Goal: Transaction & Acquisition: Purchase product/service

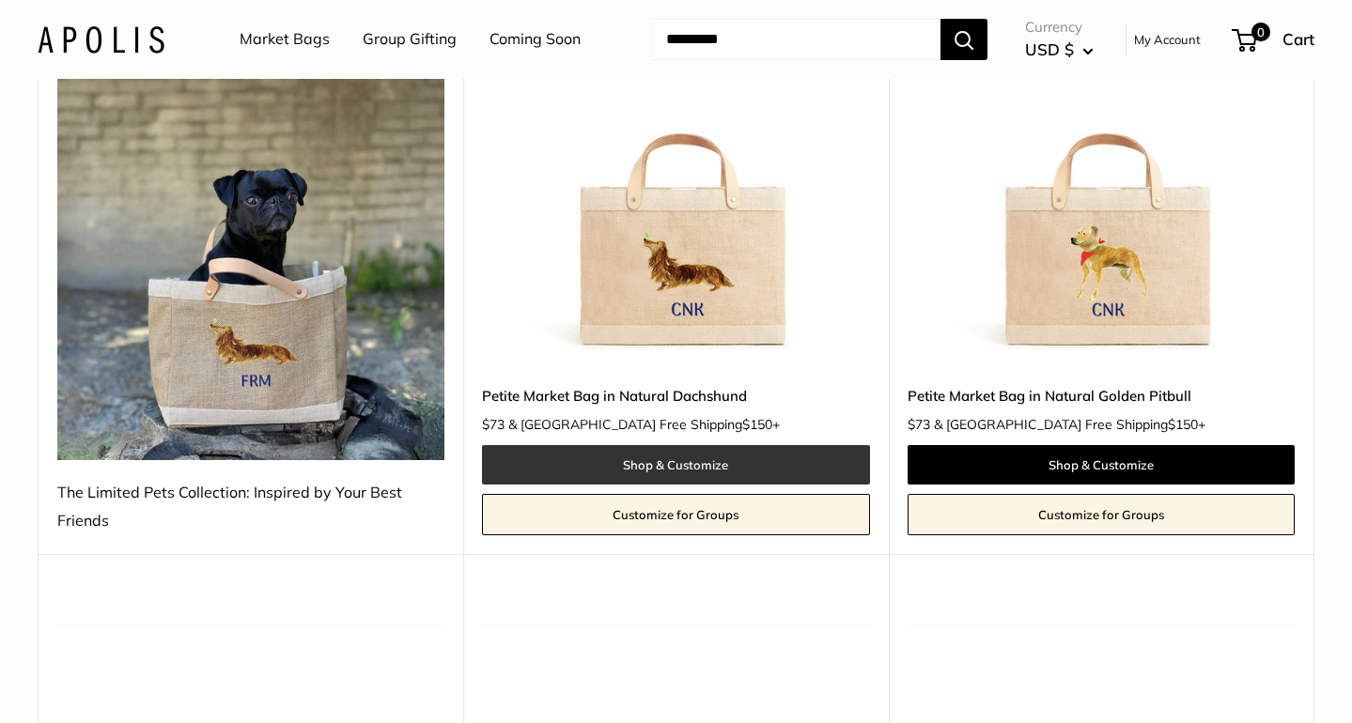
scroll to position [344, 0]
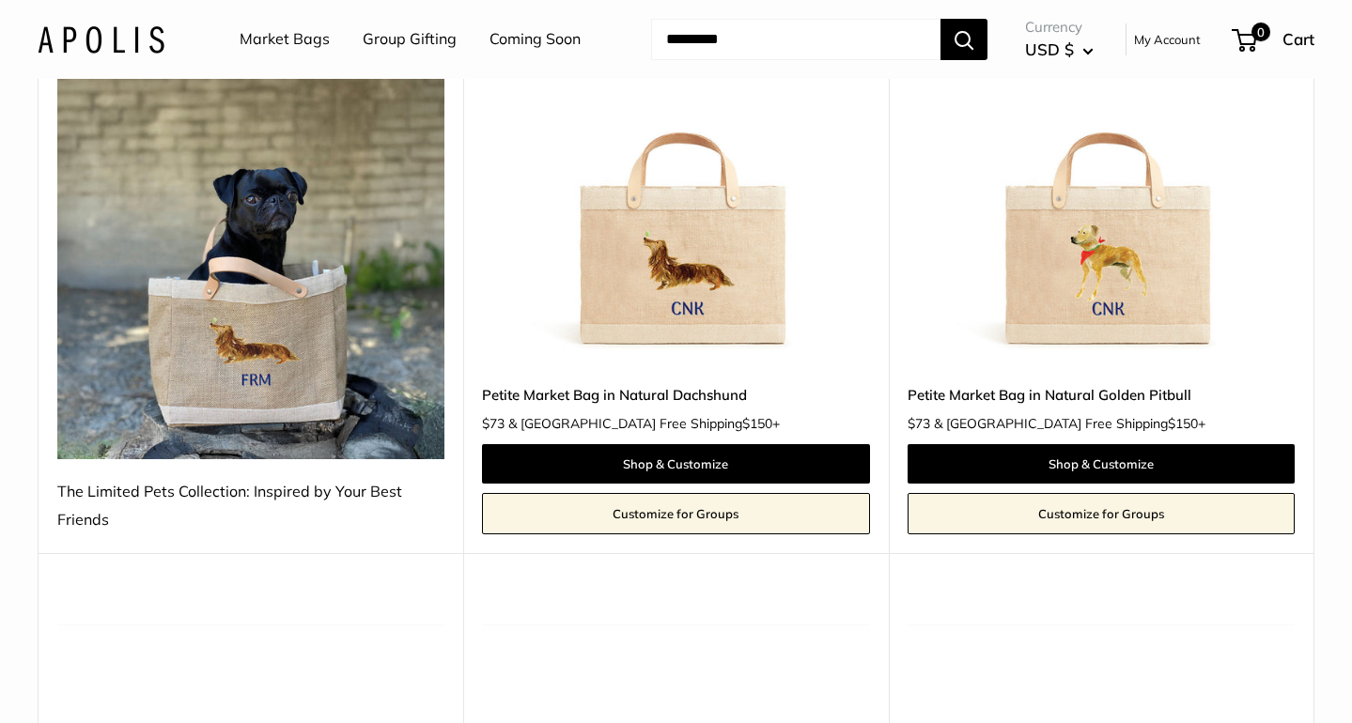
click at [0, 0] on img at bounding box center [0, 0] width 0 height 0
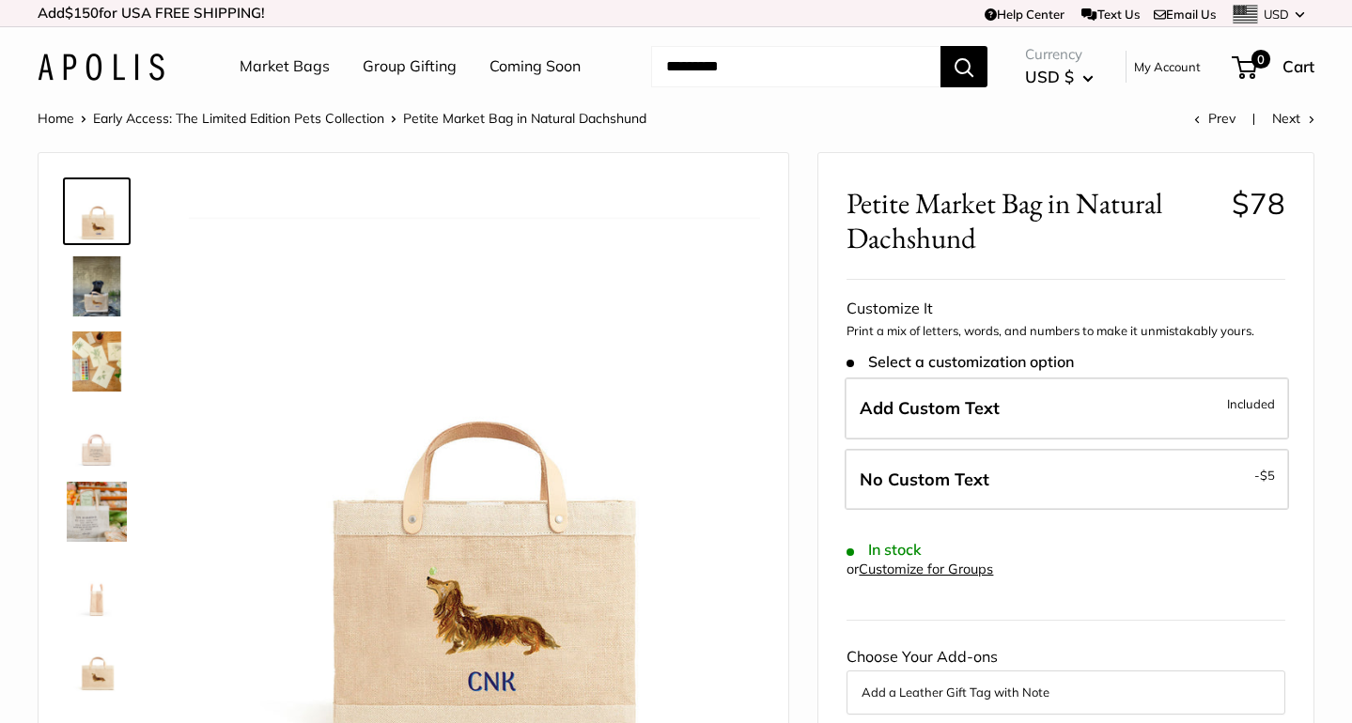
click at [90, 258] on img at bounding box center [97, 286] width 60 height 60
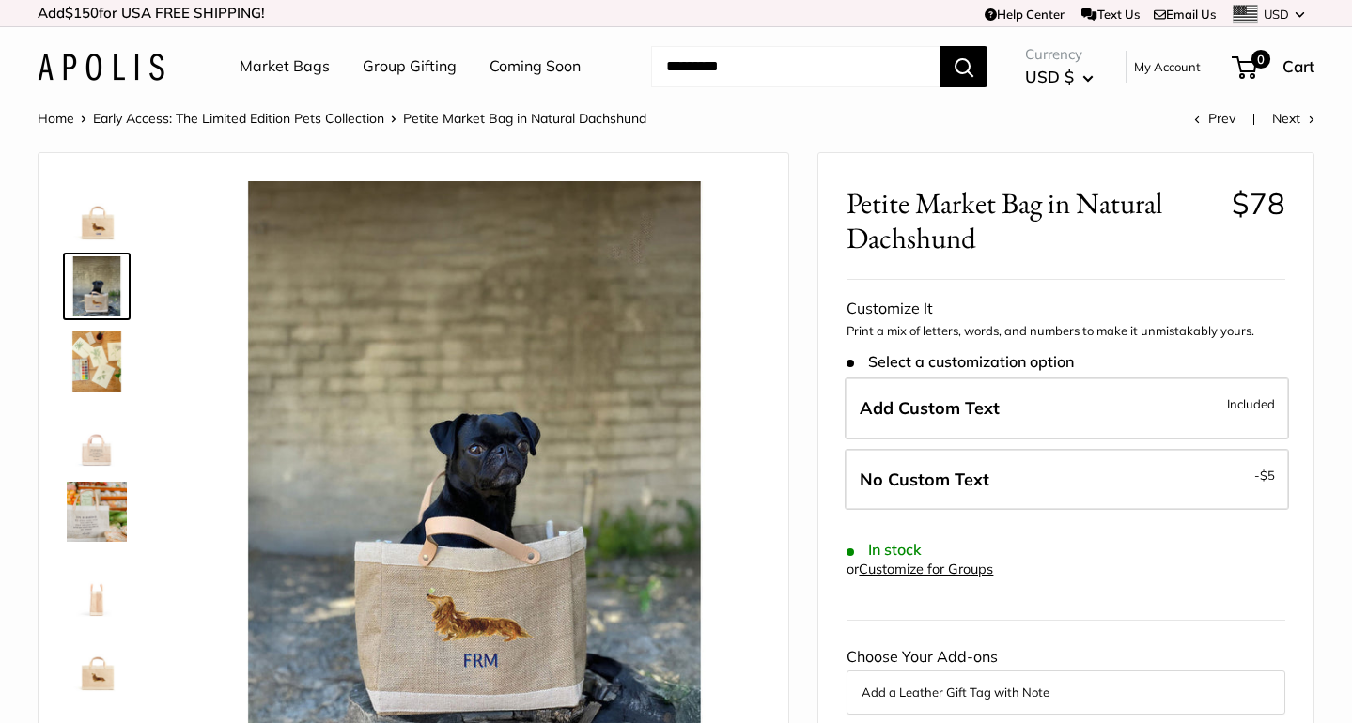
click at [97, 358] on img at bounding box center [97, 362] width 60 height 60
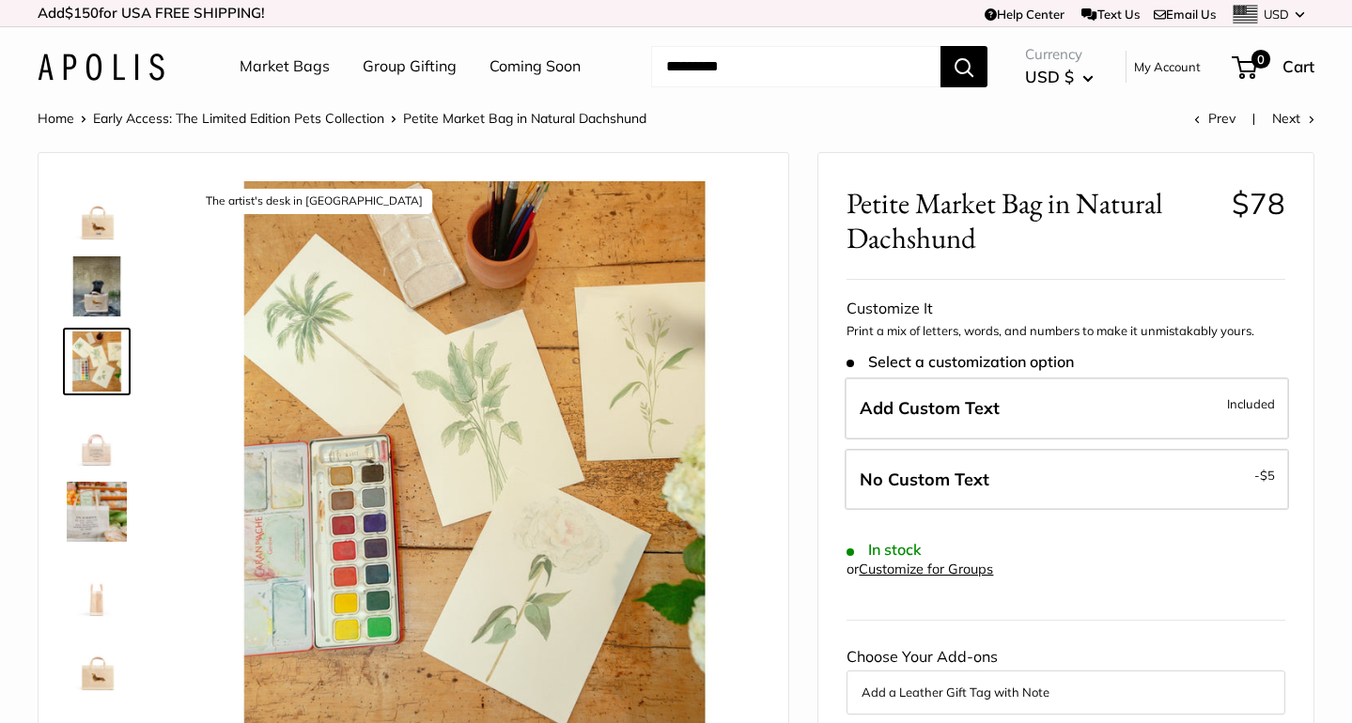
click at [100, 458] on img at bounding box center [97, 437] width 60 height 60
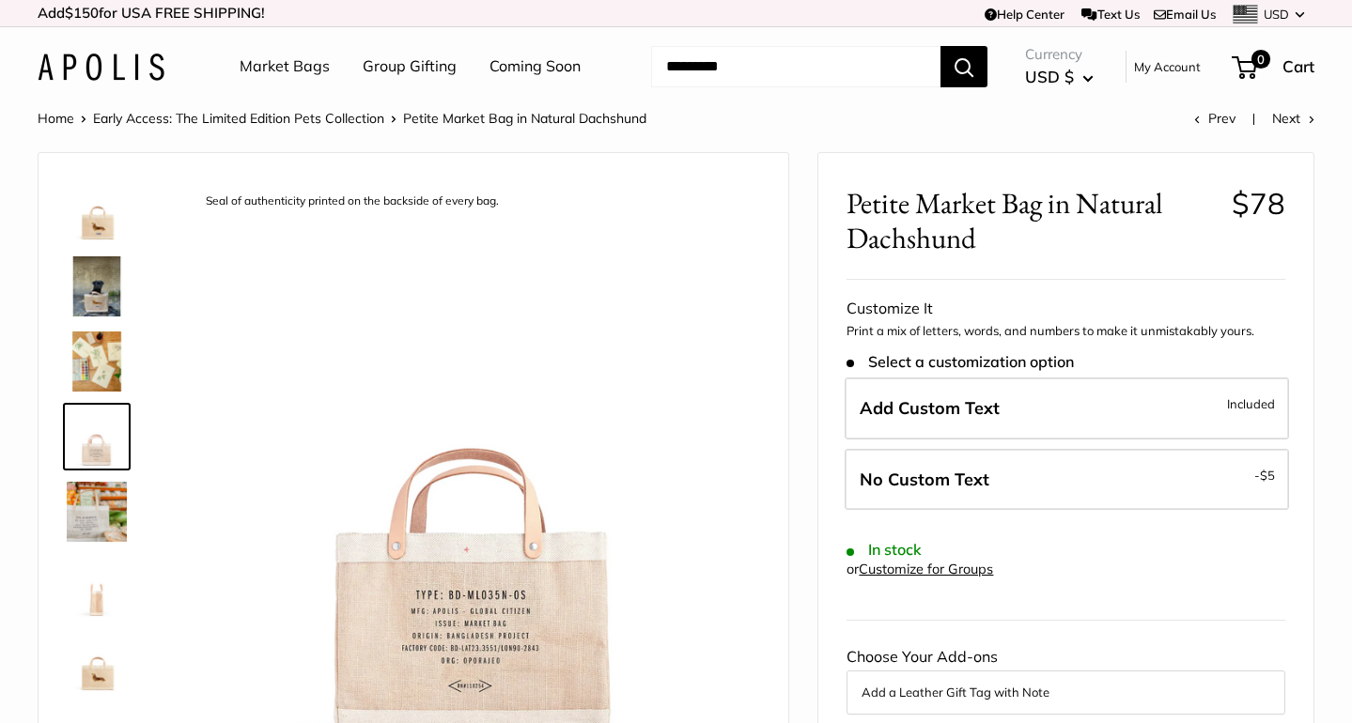
click at [99, 603] on img at bounding box center [97, 587] width 60 height 60
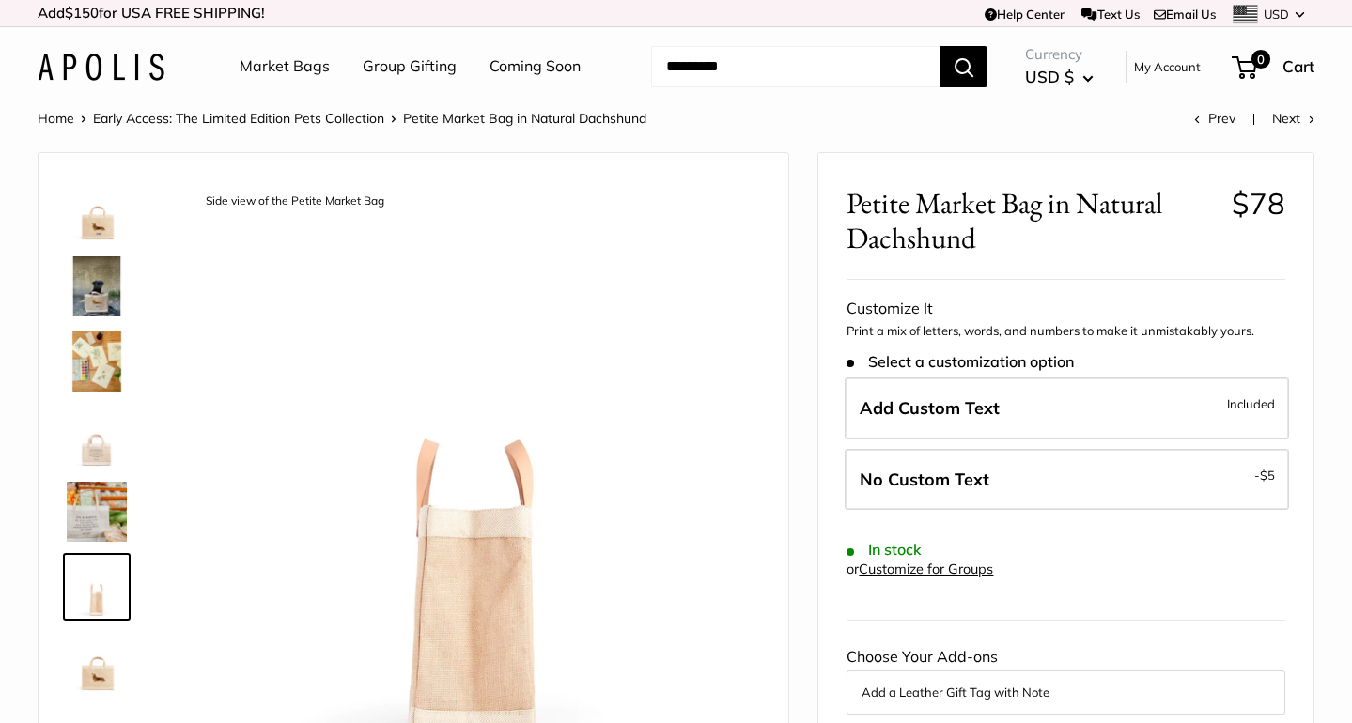
click at [101, 684] on img at bounding box center [97, 662] width 60 height 60
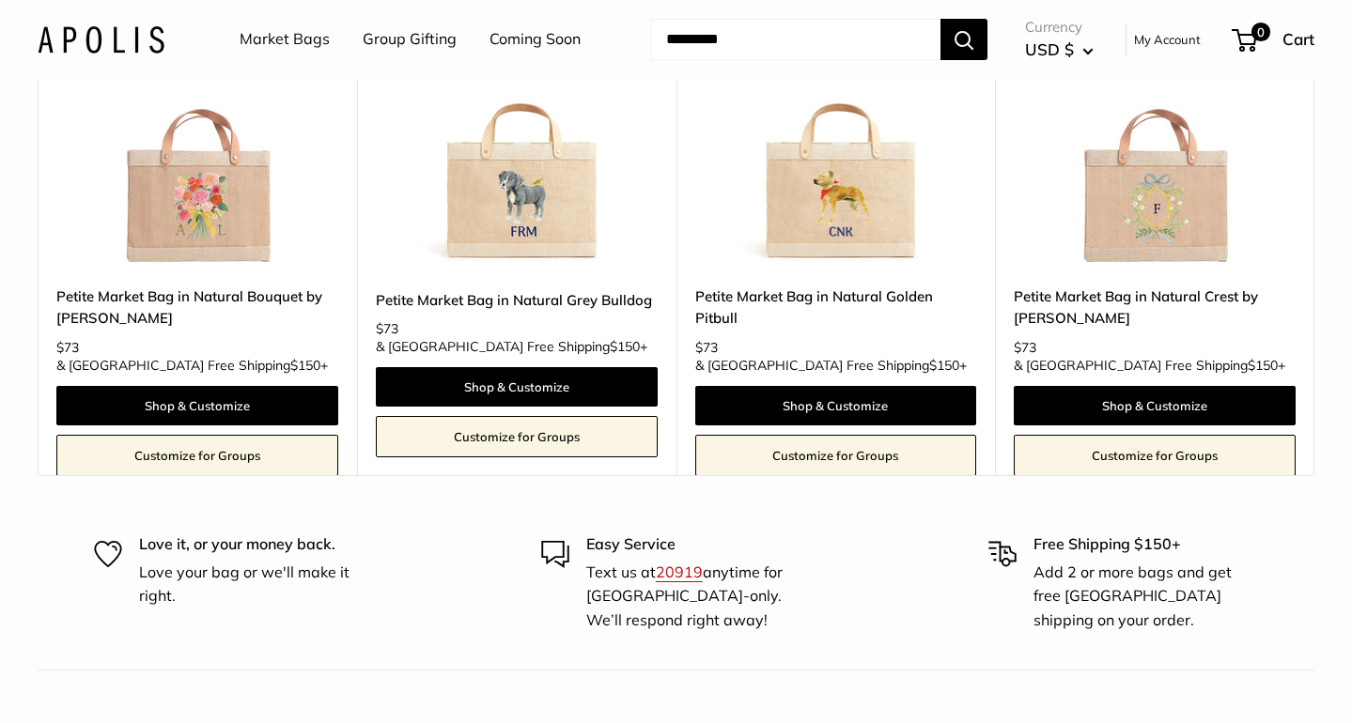
scroll to position [3141, 0]
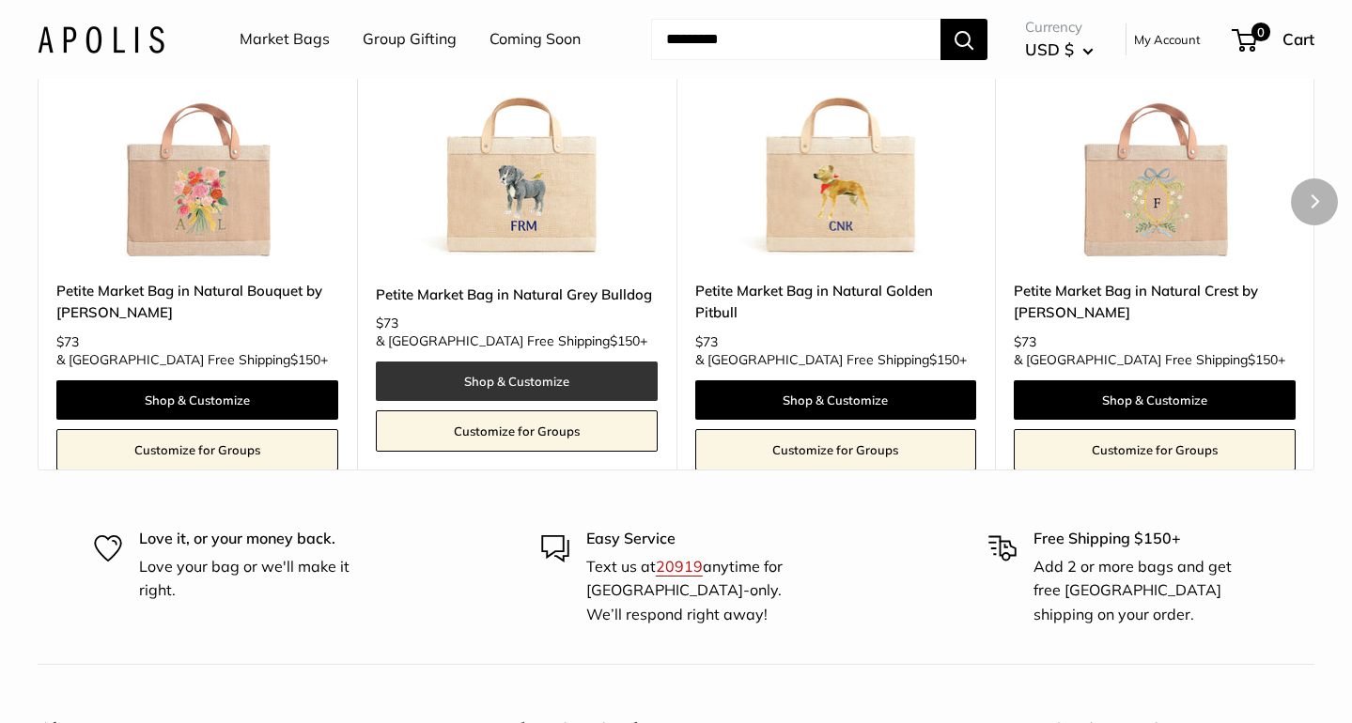
click at [509, 401] on link "Shop & Customize" at bounding box center [517, 381] width 282 height 39
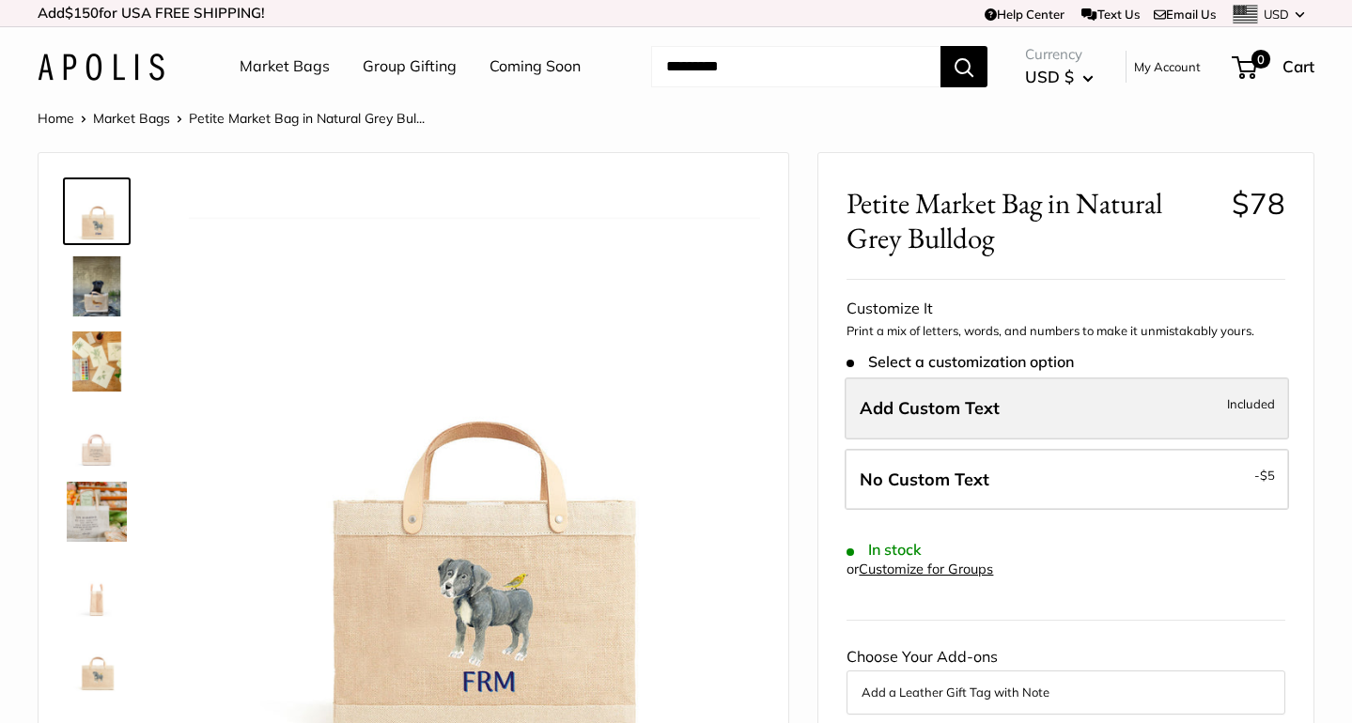
click at [993, 398] on span "Add Custom Text" at bounding box center [930, 408] width 140 height 22
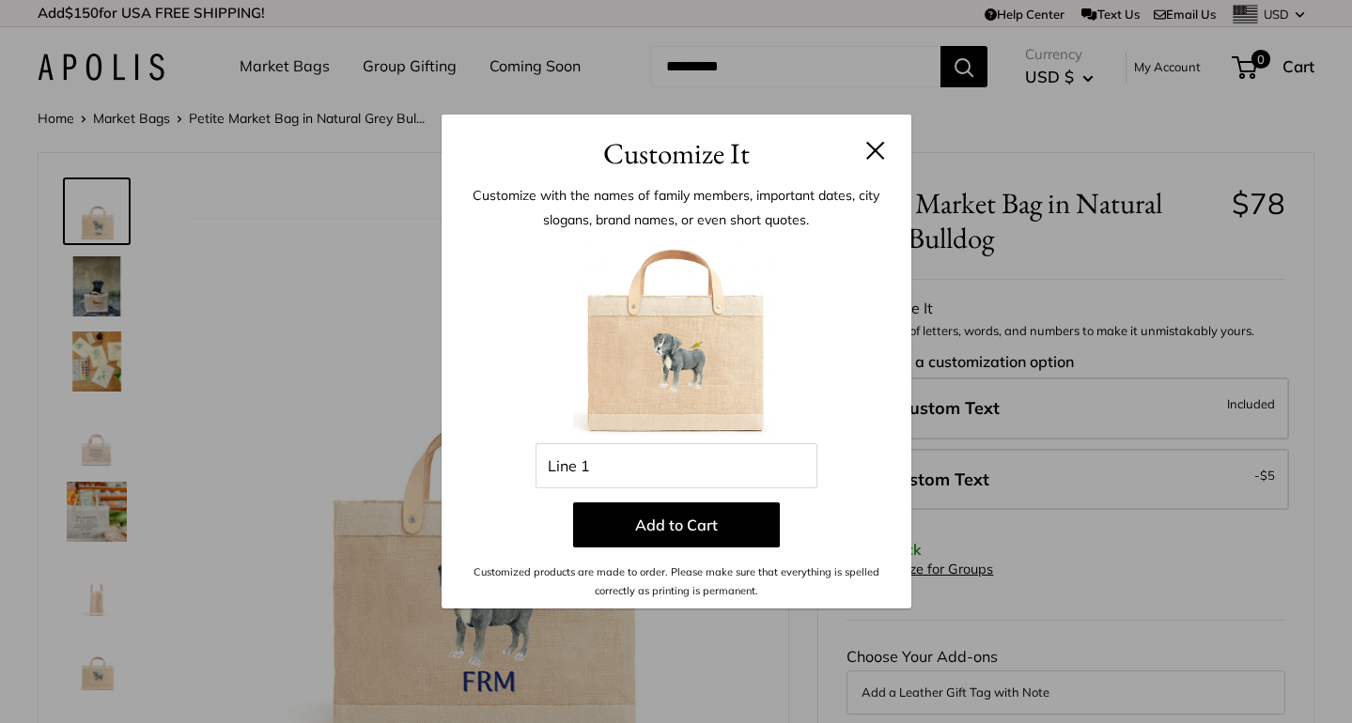
click at [1114, 253] on div "Customize It Customize with the names of family members, important dates, city …" at bounding box center [676, 361] width 1352 height 723
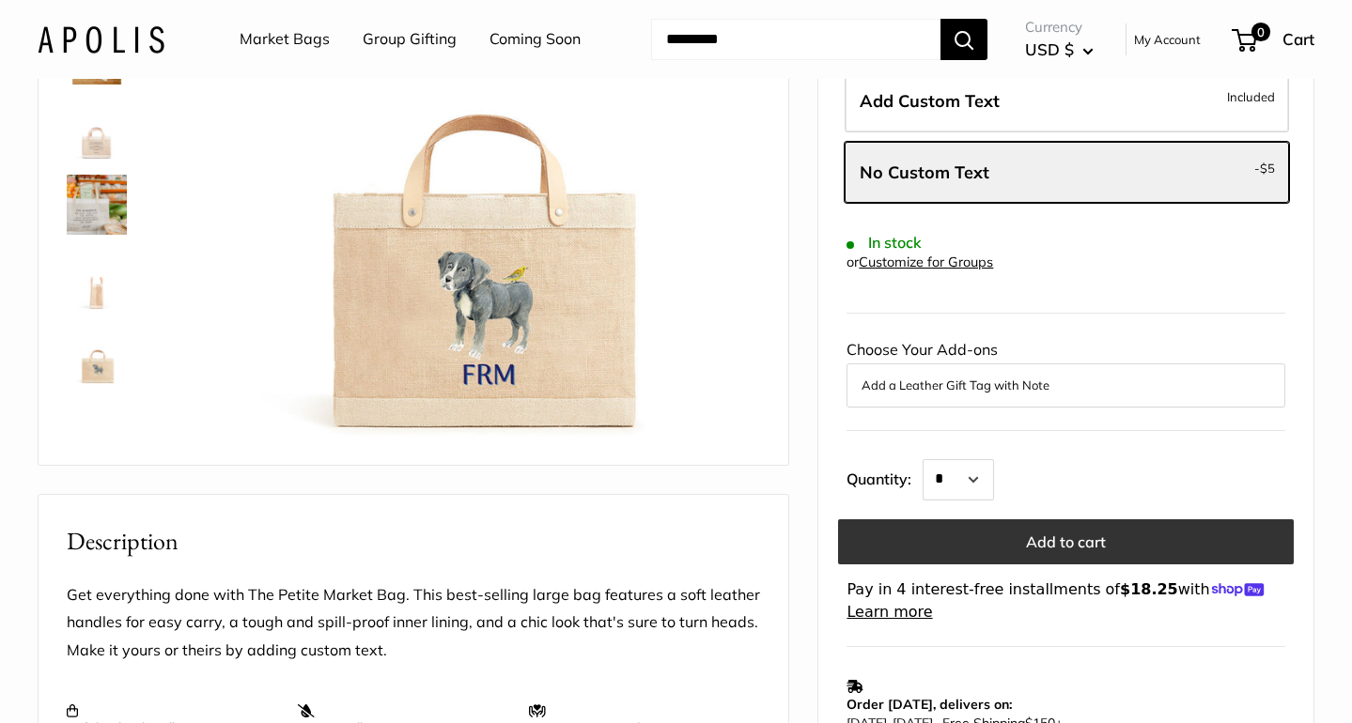
scroll to position [303, 0]
